Goal: Task Accomplishment & Management: Manage account settings

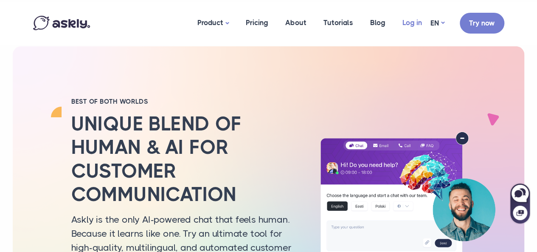
click at [416, 20] on link "Log in" at bounding box center [412, 22] width 36 height 41
click at [407, 12] on link "Log in" at bounding box center [412, 22] width 36 height 41
